Goal: Obtain resource: Download file/media

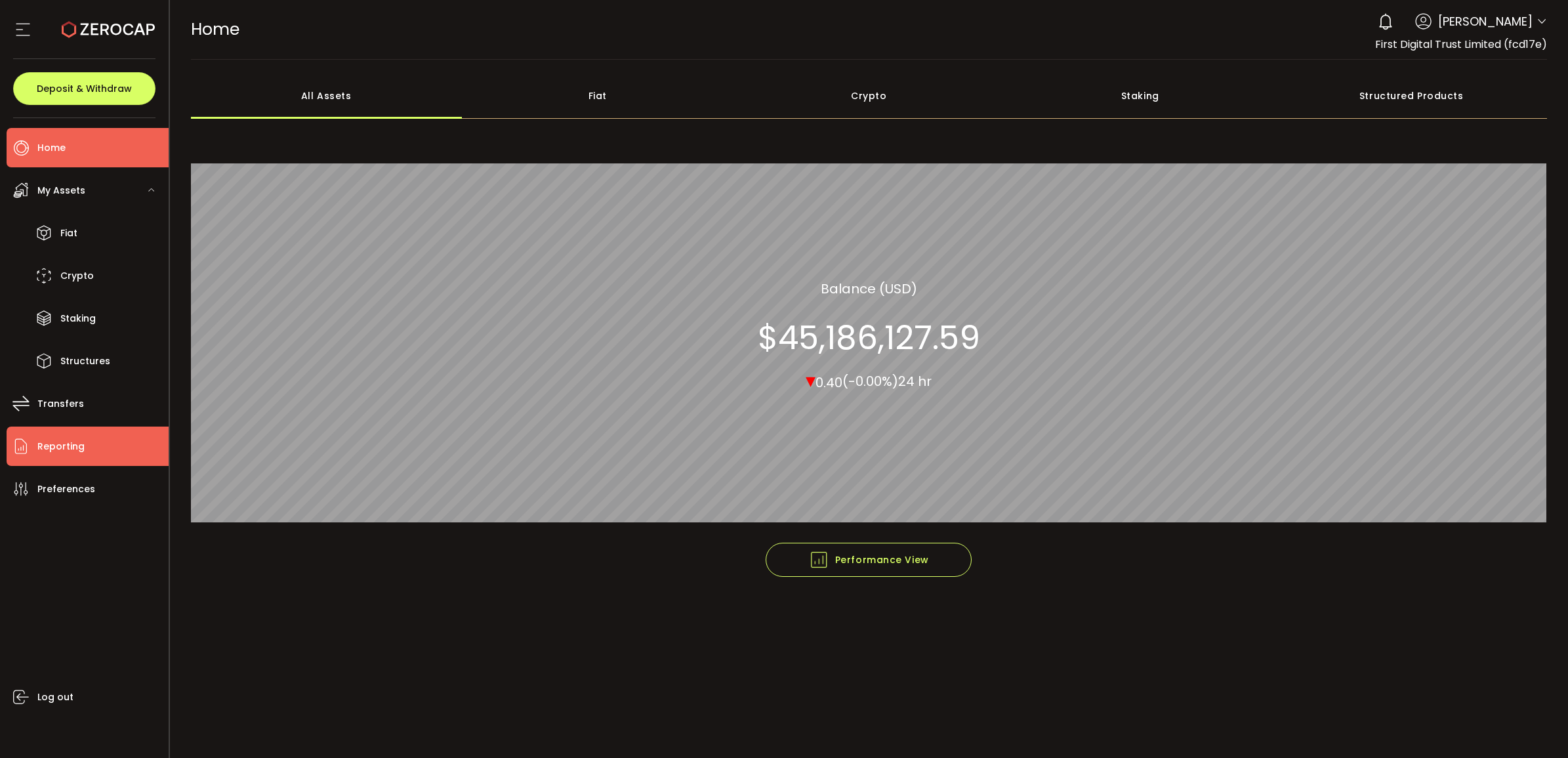
click at [106, 433] on li "Reporting" at bounding box center [87, 446] width 162 height 39
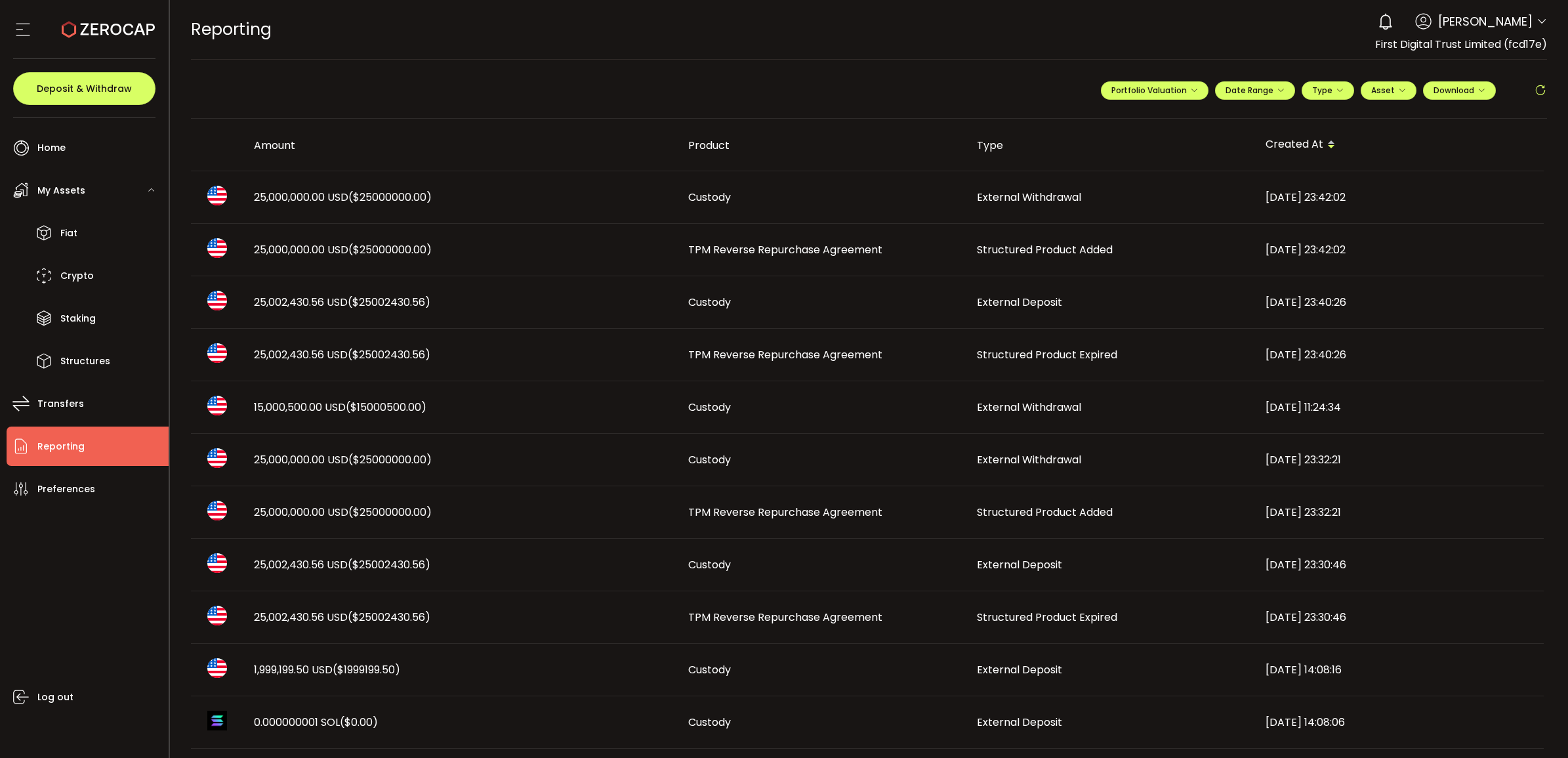
click at [277, 408] on span "15,000,500.00 USD ($15000500.00)" at bounding box center [340, 406] width 172 height 15
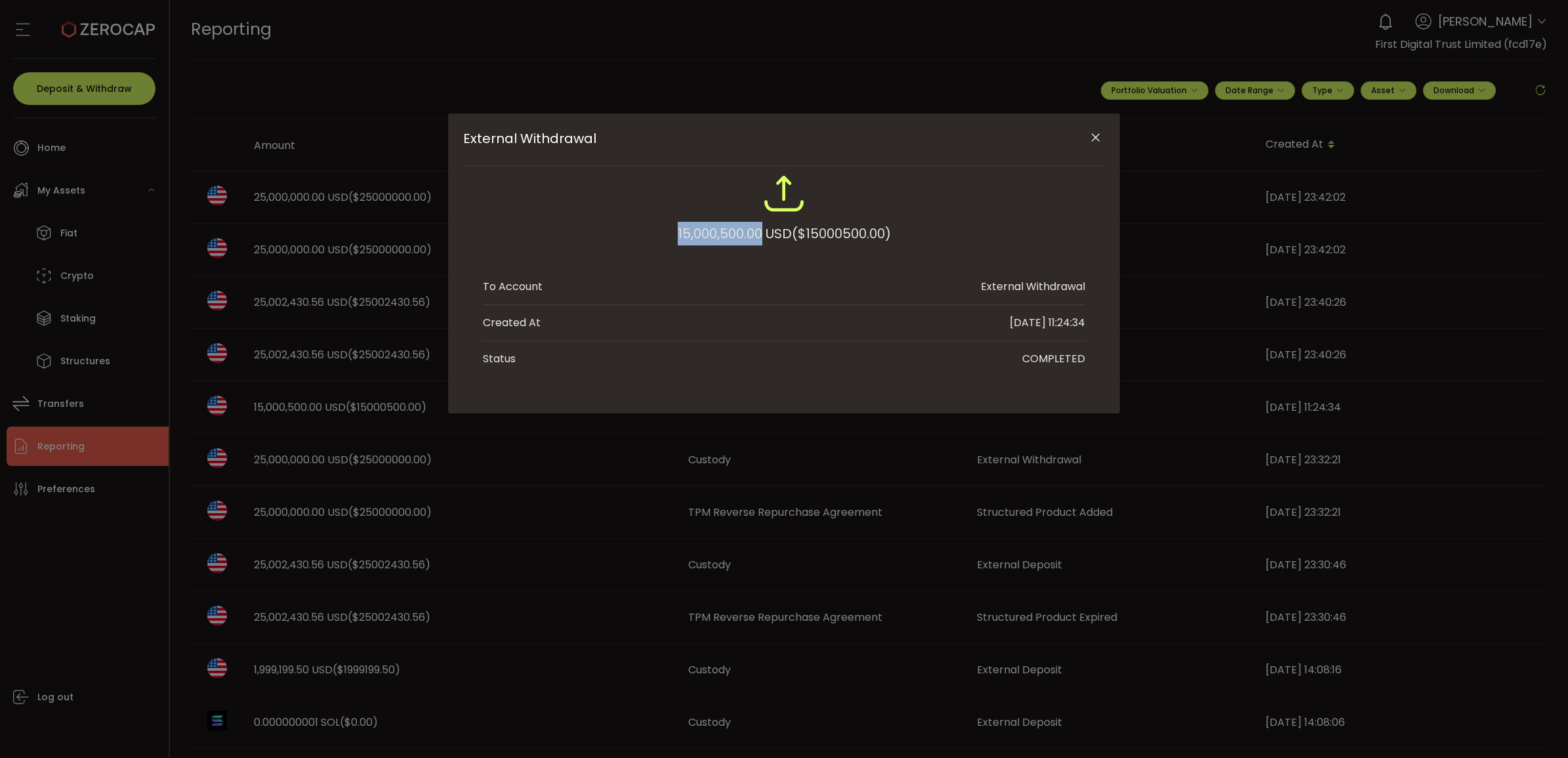
drag, startPoint x: 758, startPoint y: 237, endPoint x: 632, endPoint y: 233, distance: 126.1
click at [632, 233] on div "15,000,500.00 USD ($15000500.00)" at bounding box center [784, 215] width 602 height 86
copy div "15,000,500.00"
click at [1199, 250] on div "External Withdrawal 15,000,500.00 USD ($15000500.00) To Account External Withdr…" at bounding box center [784, 379] width 1568 height 758
click at [1091, 137] on icon "Close" at bounding box center [1095, 137] width 13 height 13
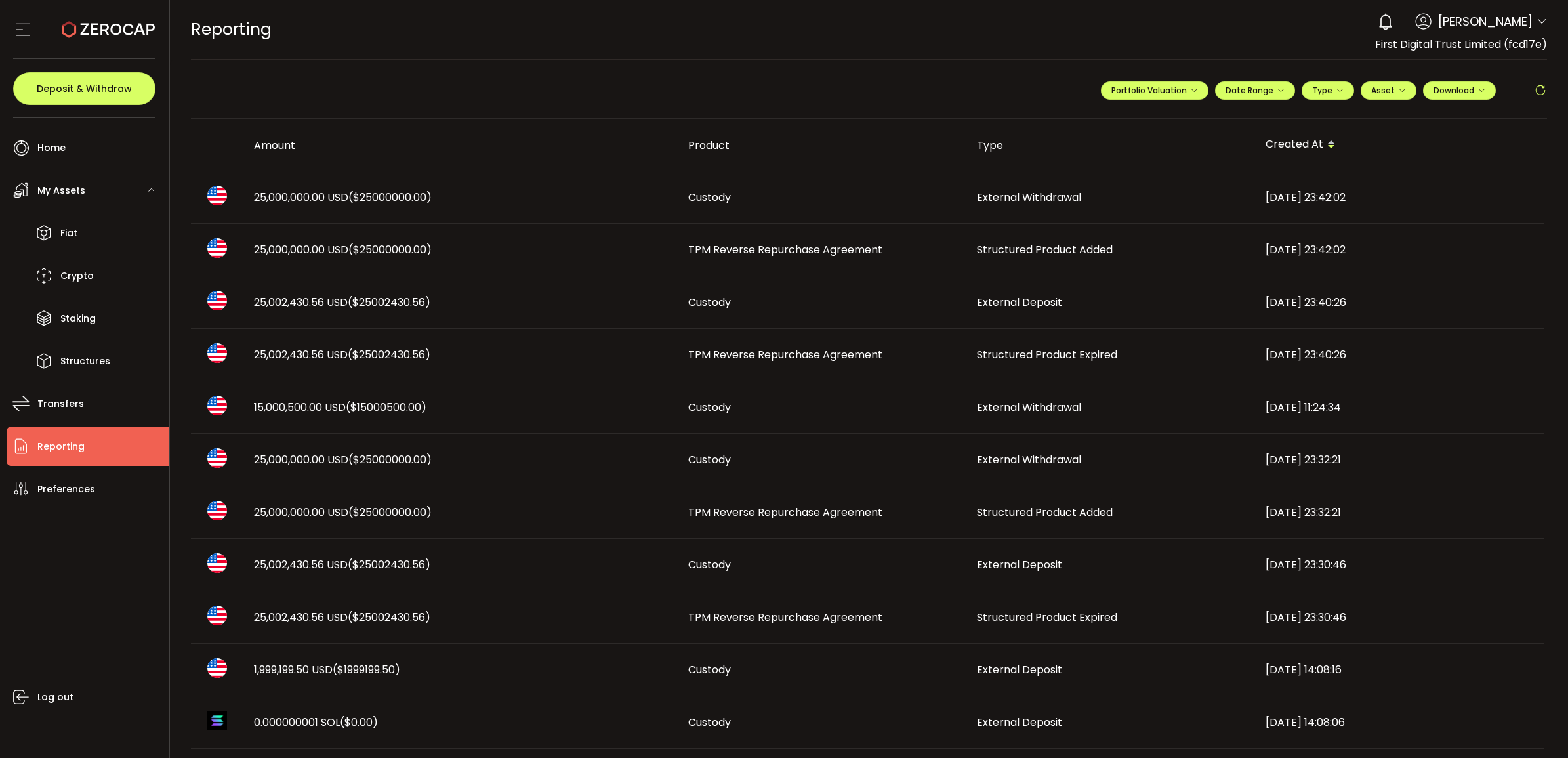
click at [300, 411] on span "15,000,500.00 USD ($15000500.00)" at bounding box center [340, 406] width 172 height 15
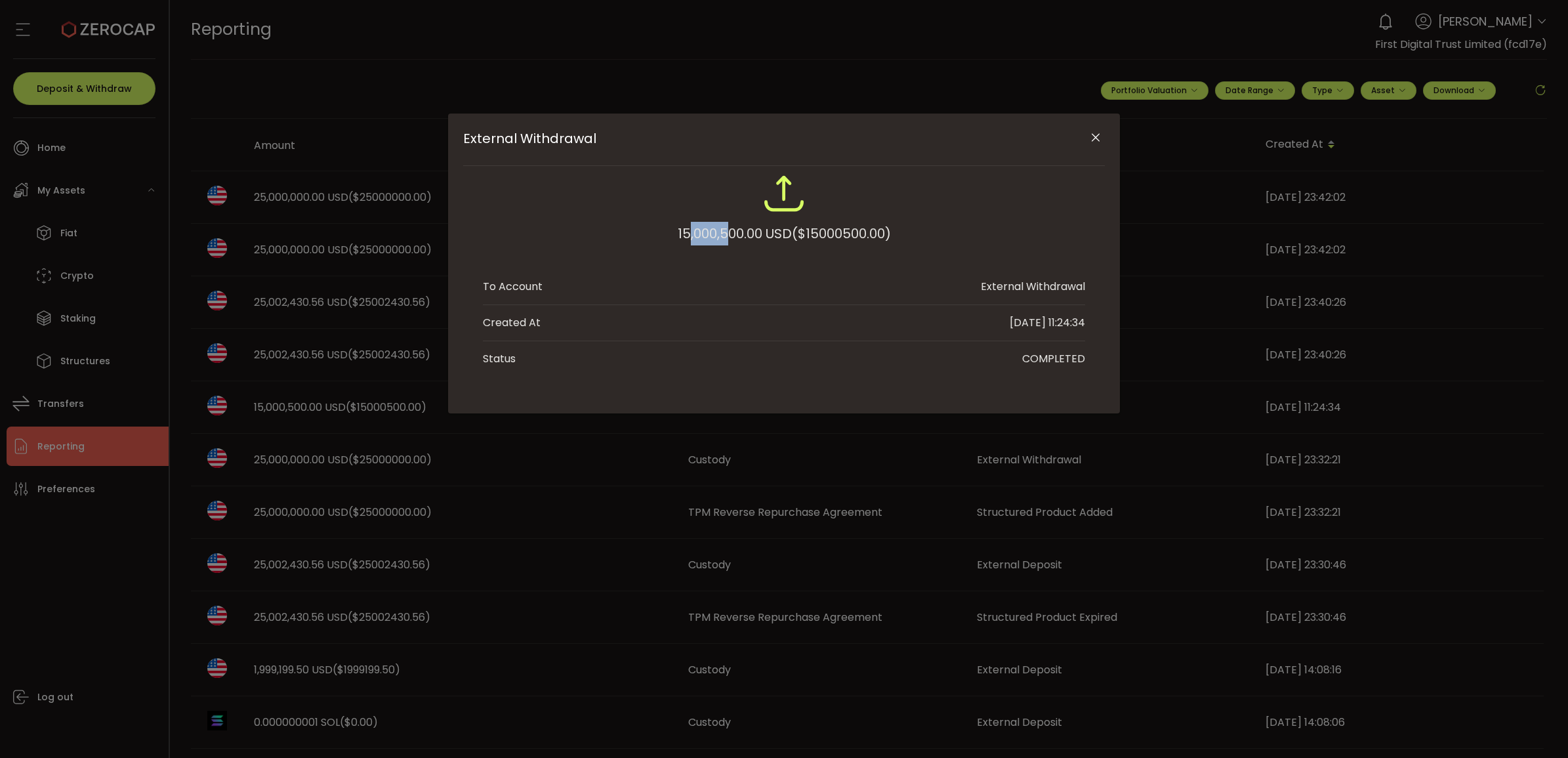
drag, startPoint x: 682, startPoint y: 230, endPoint x: 721, endPoint y: 235, distance: 39.3
click at [721, 235] on div "15,000,500.00 USD ($15000500.00)" at bounding box center [784, 233] width 214 height 24
drag, startPoint x: 721, startPoint y: 235, endPoint x: 738, endPoint y: 233, distance: 17.1
click at [738, 233] on div "15,000,500.00 USD ($15000500.00)" at bounding box center [784, 233] width 214 height 24
drag, startPoint x: 738, startPoint y: 233, endPoint x: 671, endPoint y: 227, distance: 67.3
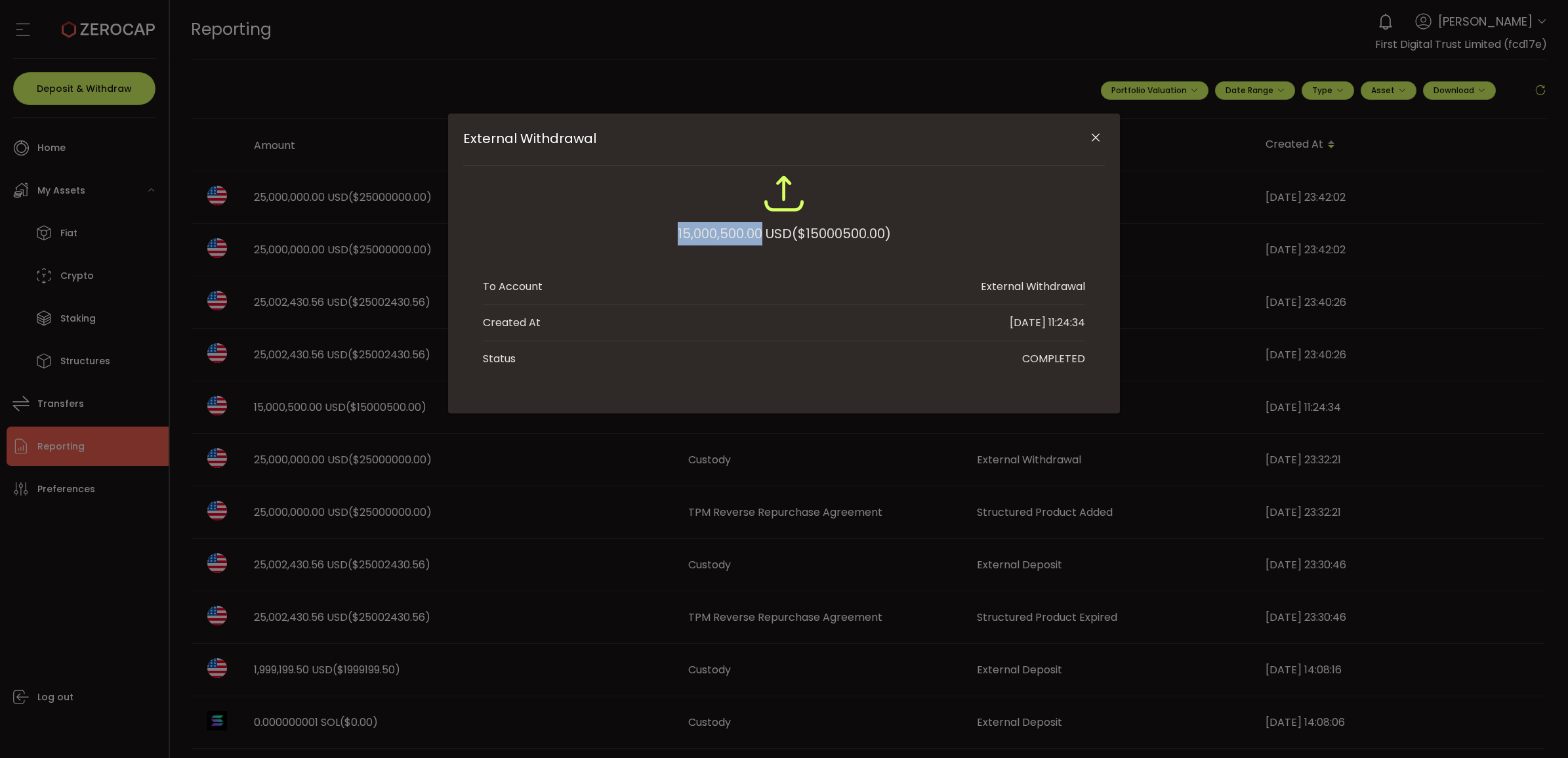
click at [671, 227] on div "15,000,500.00 USD ($15000500.00)" at bounding box center [784, 215] width 602 height 86
drag, startPoint x: 671, startPoint y: 227, endPoint x: 677, endPoint y: 231, distance: 7.2
click at [671, 229] on div "15,000,500.00 USD ($15000500.00)" at bounding box center [784, 215] width 602 height 86
drag, startPoint x: 674, startPoint y: 230, endPoint x: 756, endPoint y: 230, distance: 82.0
click at [756, 230] on div "15,000,500.00 USD ($15000500.00)" at bounding box center [784, 233] width 214 height 24
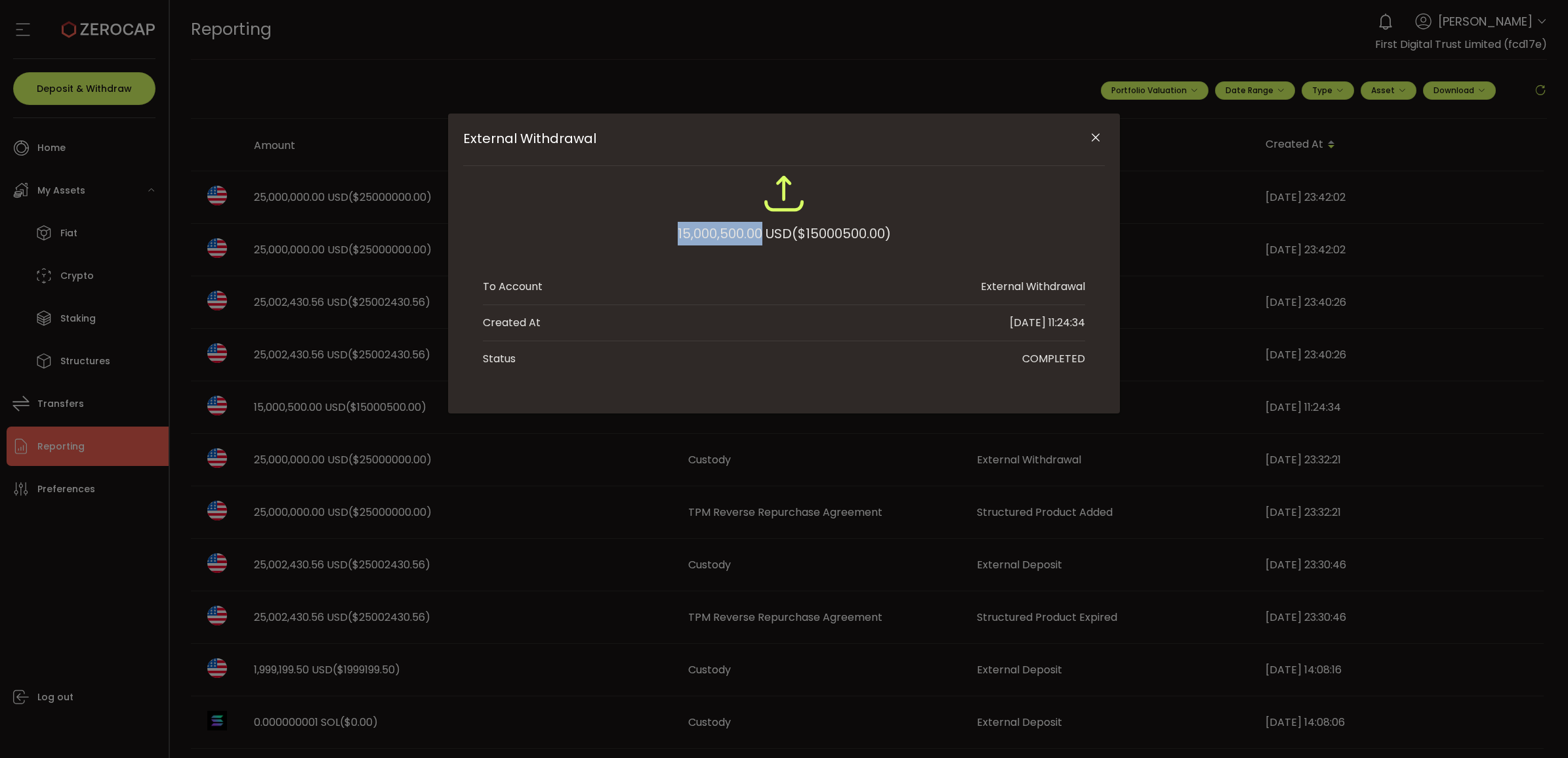
copy div "15,000,500.00"
click at [1096, 139] on icon "Close" at bounding box center [1095, 137] width 13 height 13
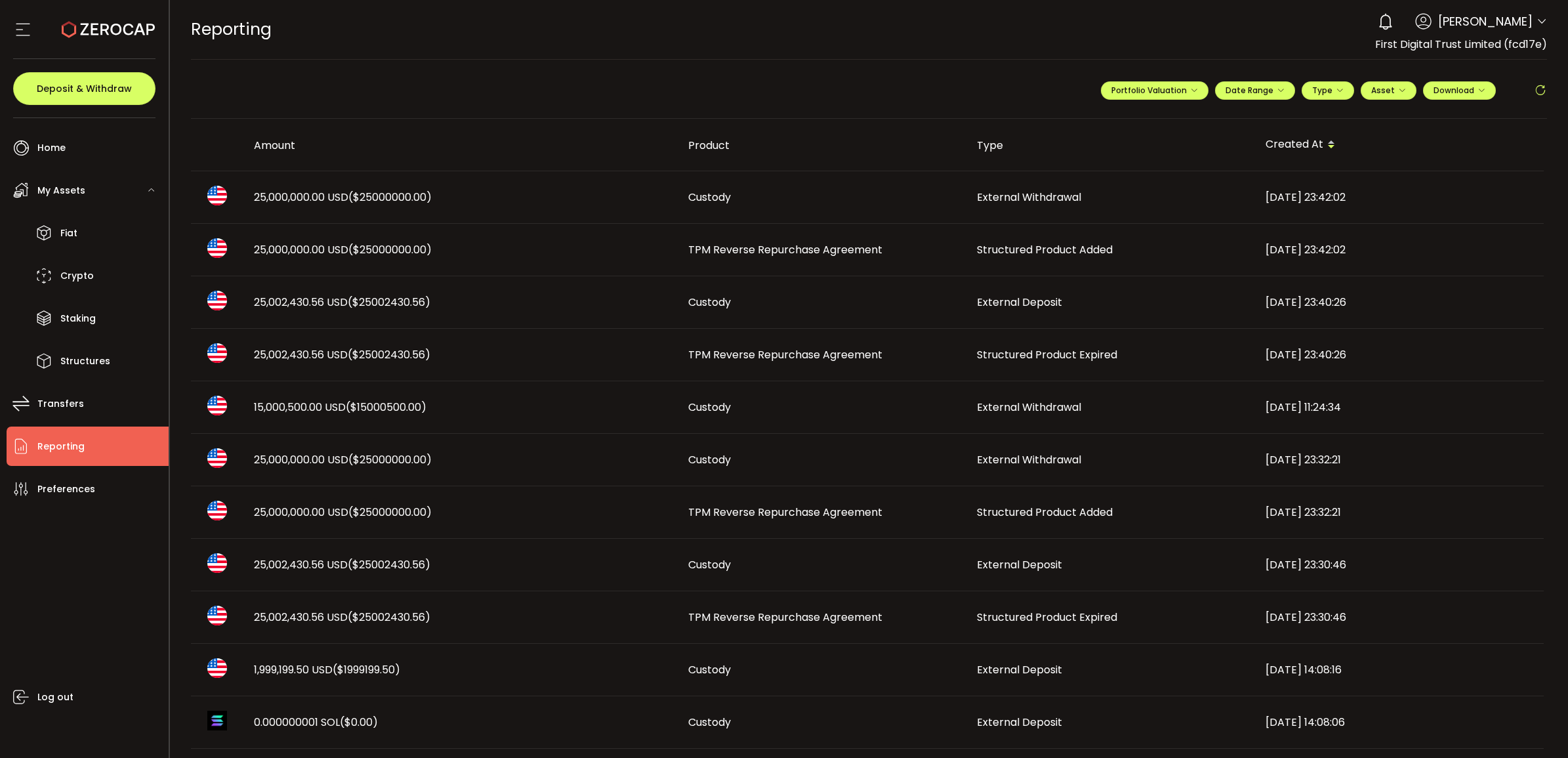
click at [1024, 359] on span "Structured Product Expired" at bounding box center [1047, 354] width 140 height 15
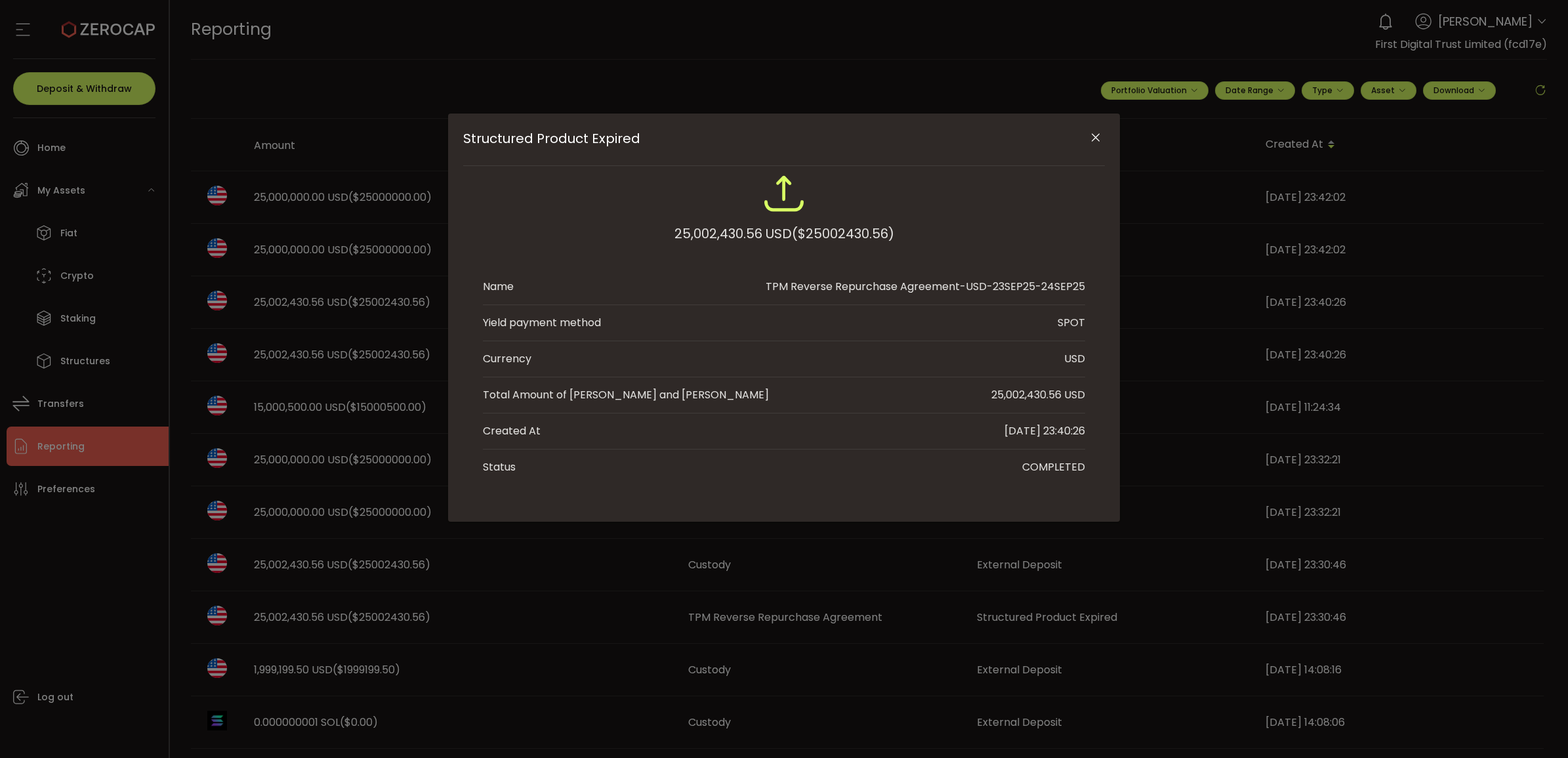
click at [1096, 142] on icon "Close" at bounding box center [1095, 137] width 13 height 13
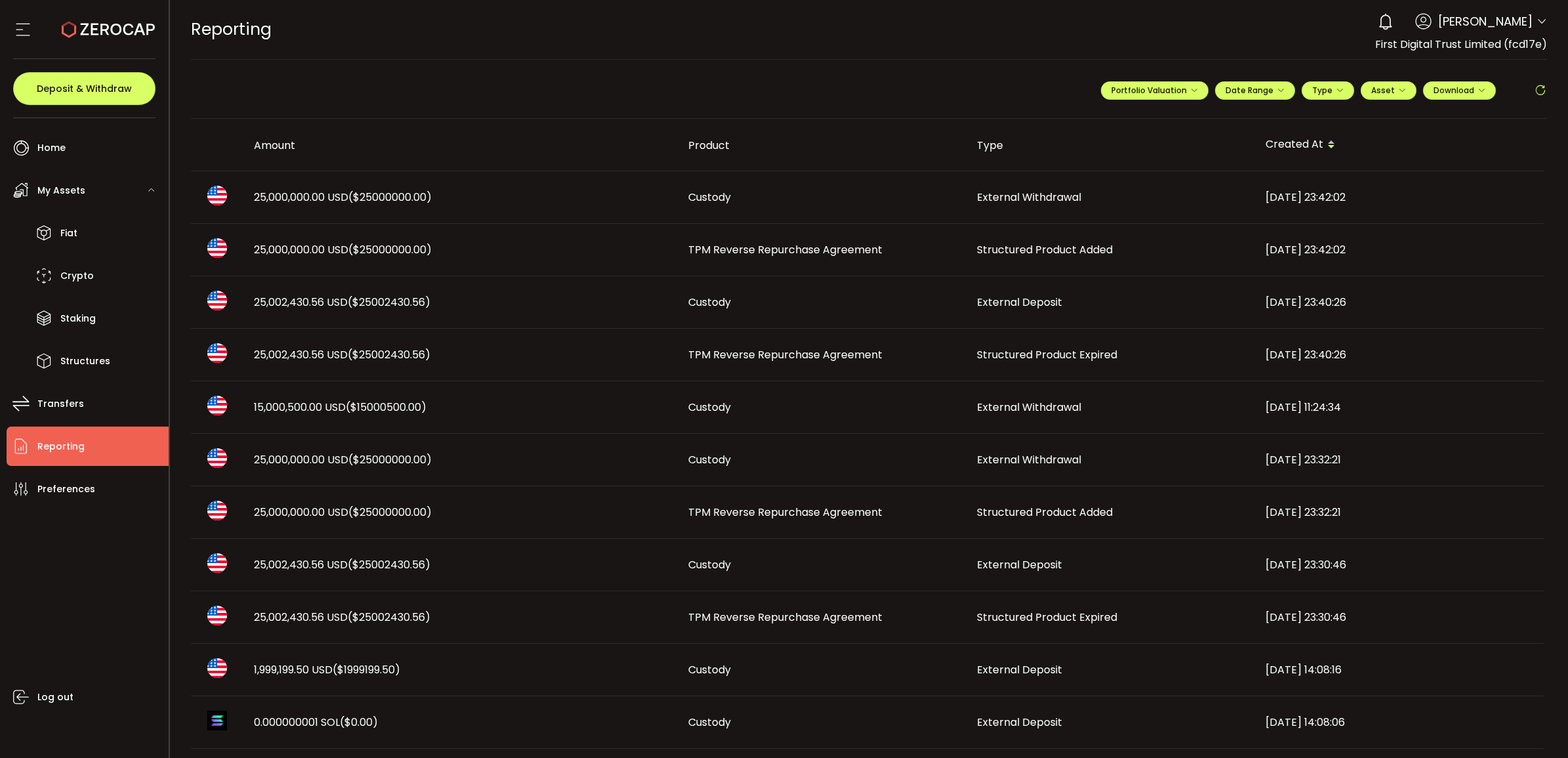
click at [841, 253] on span "TPM Reverse Repurchase Agreement" at bounding box center [785, 249] width 194 height 15
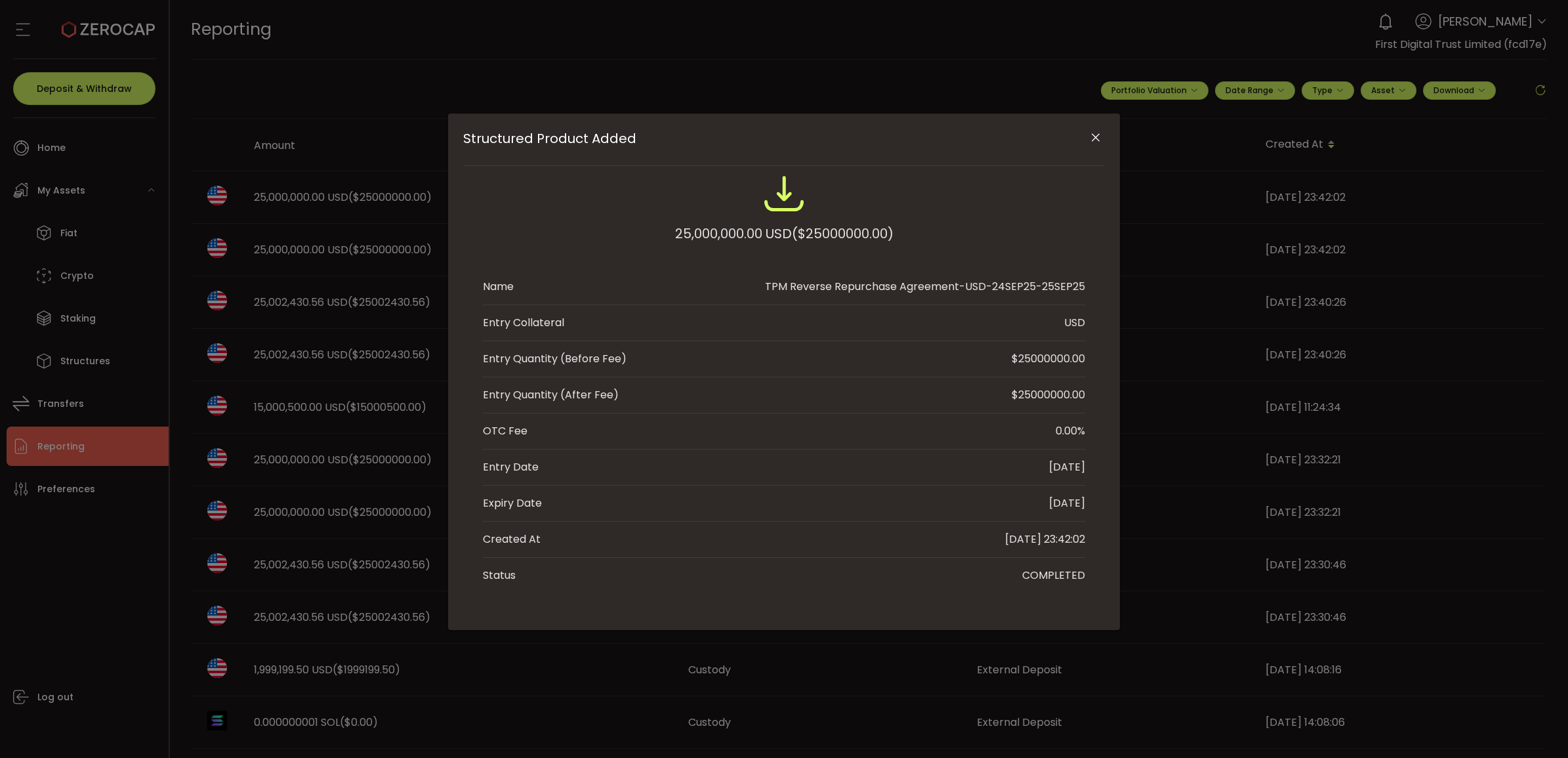
drag, startPoint x: 1044, startPoint y: 287, endPoint x: 1070, endPoint y: 287, distance: 26.0
click at [1070, 287] on div "TPM Reverse Repurchase Agreement-USD-24SEP25-25SEP25" at bounding box center [925, 287] width 320 height 16
click at [1093, 137] on icon "Close" at bounding box center [1095, 137] width 13 height 13
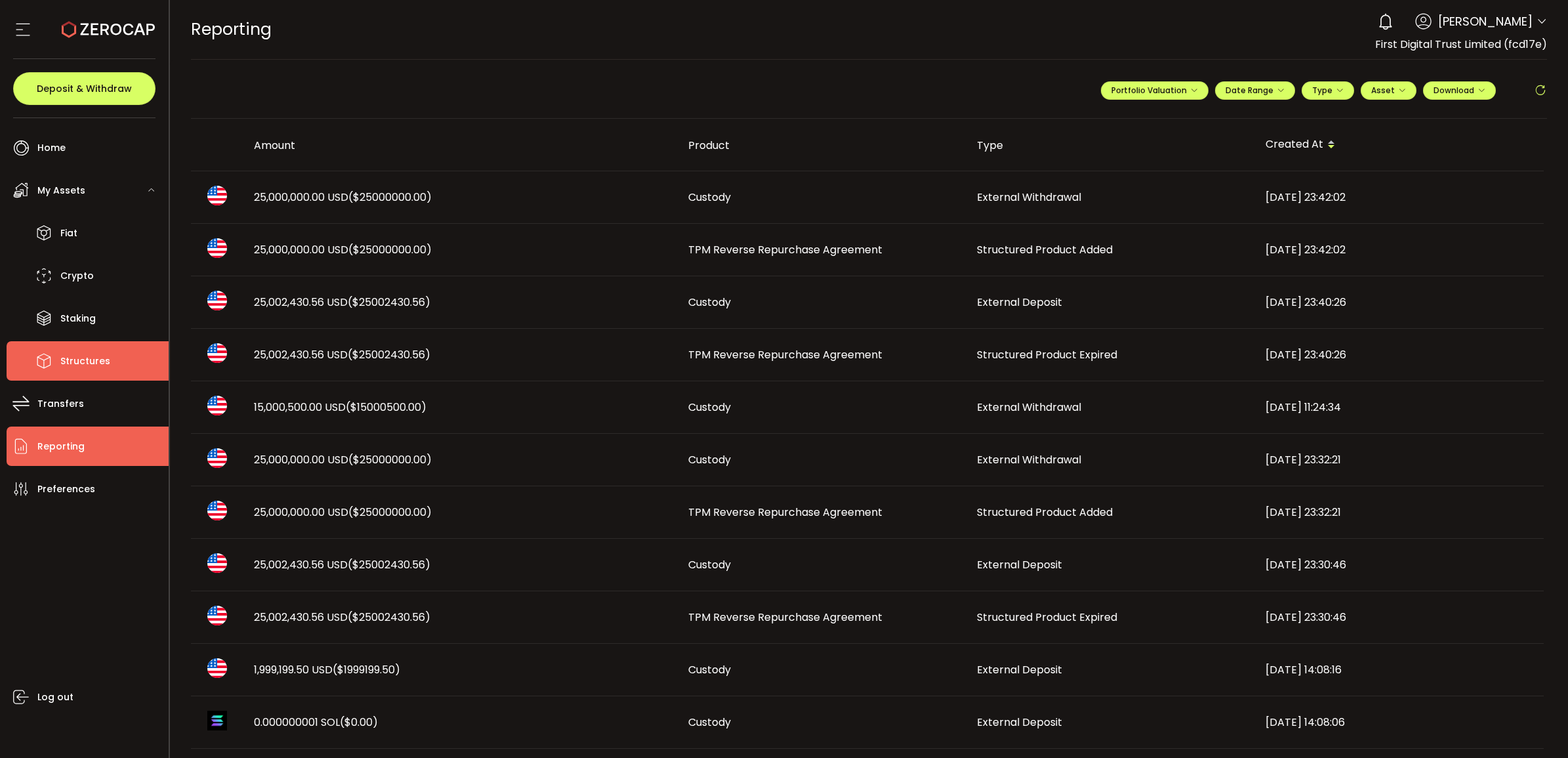
click at [90, 347] on li "Structures" at bounding box center [87, 361] width 162 height 39
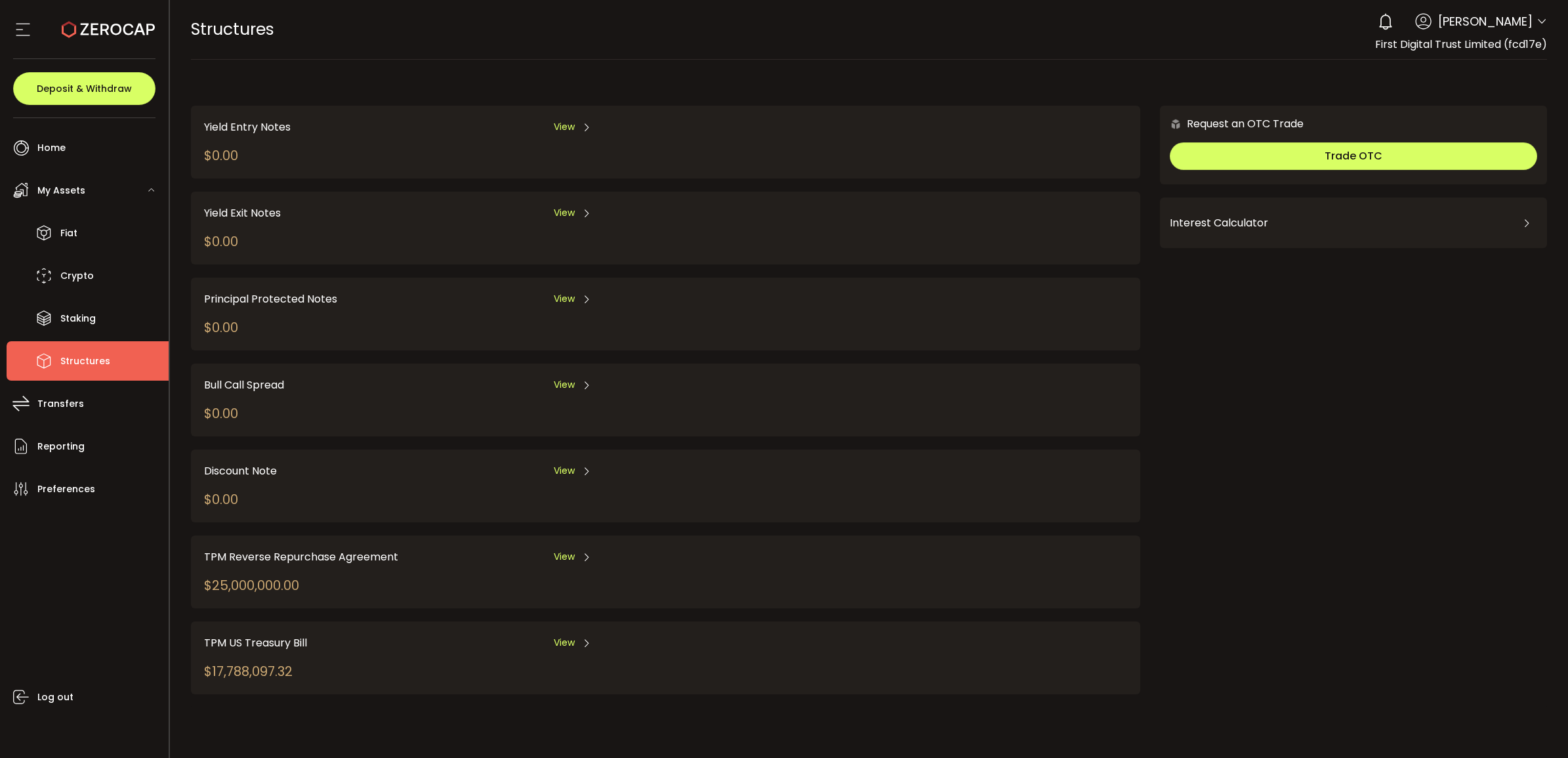
click at [556, 554] on span "View" at bounding box center [565, 557] width 21 height 14
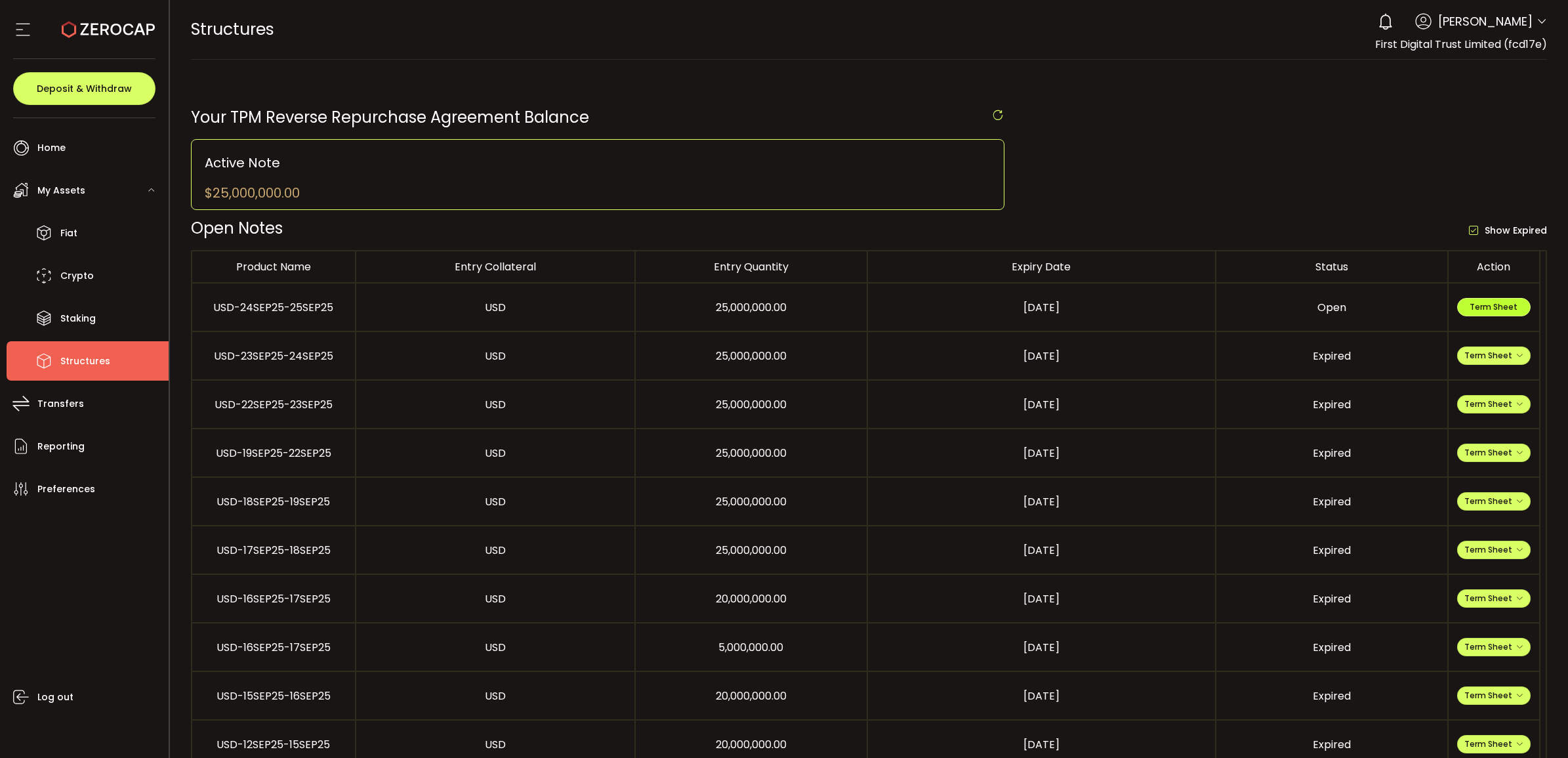
click at [1478, 307] on span "Term Sheet" at bounding box center [1494, 306] width 48 height 11
click at [87, 235] on li "Fiat" at bounding box center [87, 233] width 162 height 39
